Goal: Find specific page/section: Find specific page/section

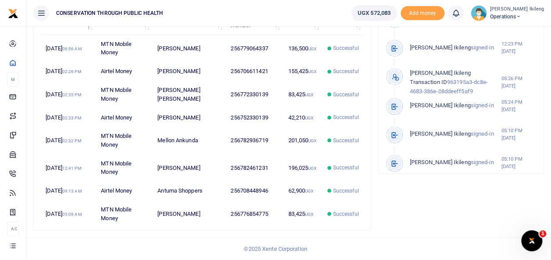
scroll to position [361, 0]
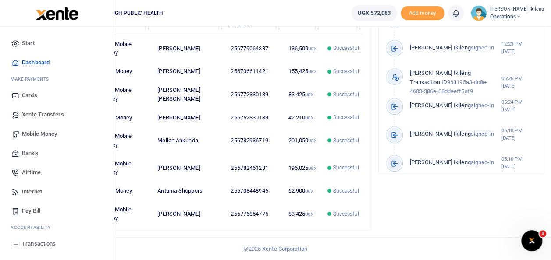
click at [30, 243] on span "Transactions" at bounding box center [39, 244] width 34 height 9
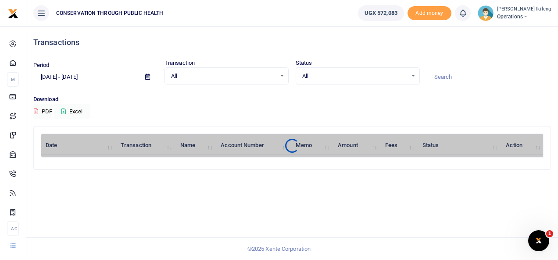
click at [556, 253] on footer "© 2025 Xente Corporation" at bounding box center [279, 249] width 558 height 23
click at [556, 242] on footer "© 2025 Xente Corporation" at bounding box center [279, 249] width 558 height 23
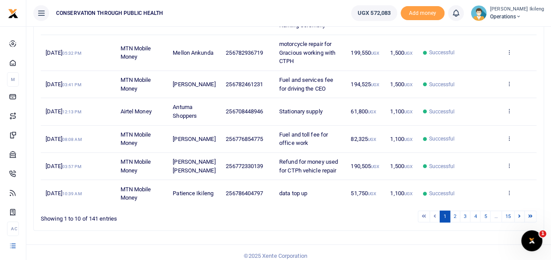
scroll to position [246, 0]
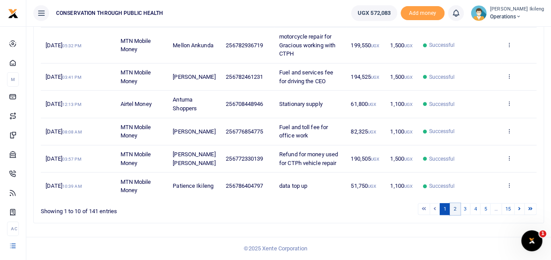
click at [456, 215] on link "2" at bounding box center [455, 209] width 11 height 12
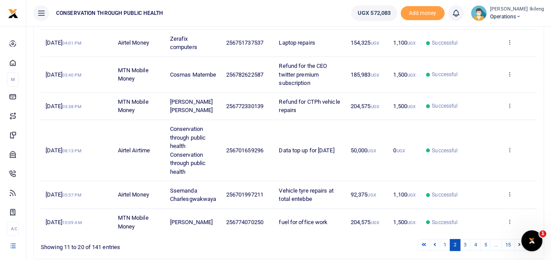
scroll to position [269, 0]
